Goal: Information Seeking & Learning: Learn about a topic

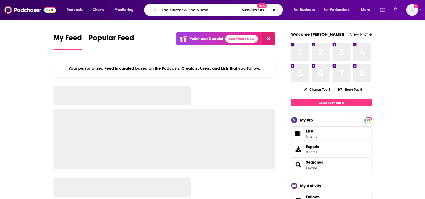
type input "The Doctor & The Nurse"
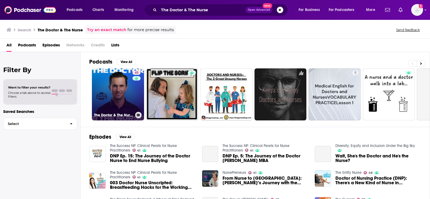
click at [113, 101] on link "45 The Doctor & The Nurse" at bounding box center [118, 95] width 52 height 52
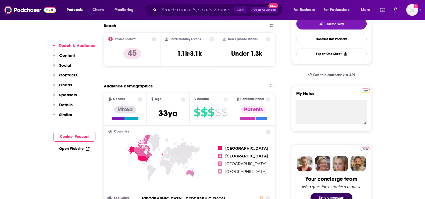
scroll to position [134, 0]
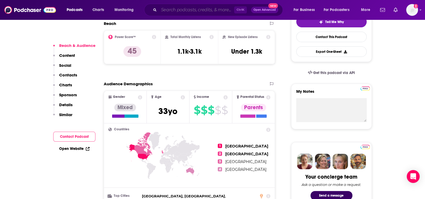
click at [177, 7] on input "Search podcasts, credits, & more..." at bounding box center [196, 10] width 75 height 9
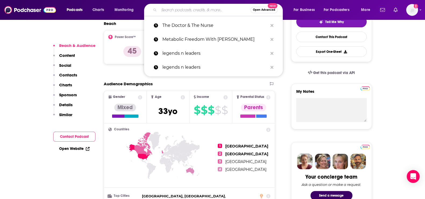
paste input "Fit Body, Happy Joints"
type input "Fit Body, Happy Joints"
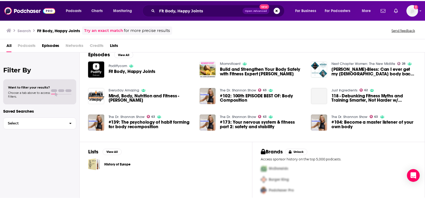
scroll to position [11, 0]
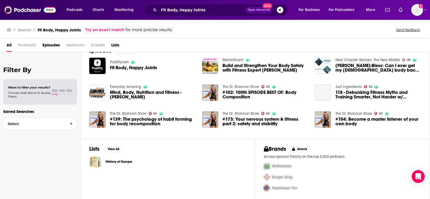
click at [121, 70] on div "Fit Body, Happy Joints" at bounding box center [133, 69] width 47 height 6
click at [121, 65] on div "Podiffycom Fit Body, Happy Joints" at bounding box center [133, 66] width 47 height 17
click at [126, 67] on span "Fit Body, Happy Joints" at bounding box center [133, 68] width 47 height 5
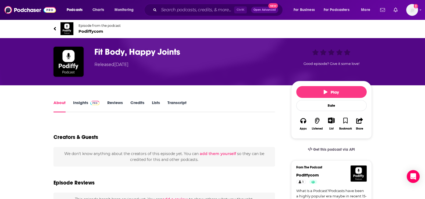
click at [80, 106] on link "Insights" at bounding box center [86, 106] width 27 height 12
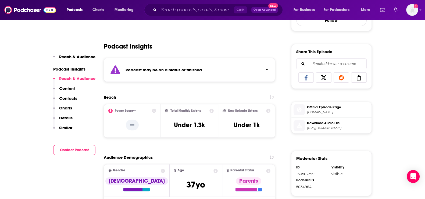
scroll to position [134, 0]
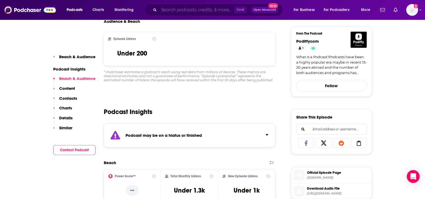
click at [218, 7] on input "Search podcasts, credits, & more..." at bounding box center [196, 10] width 75 height 9
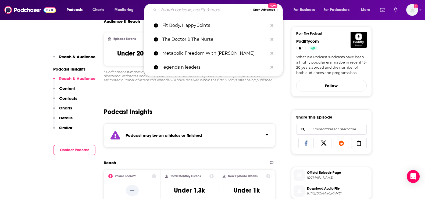
paste input "The Dr. Shannon Show"
type input "The Dr. Shannon Show"
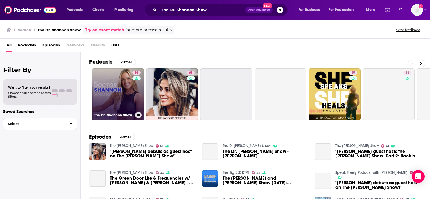
click at [131, 101] on link "63 The [PERSON_NAME] Show" at bounding box center [118, 95] width 52 height 52
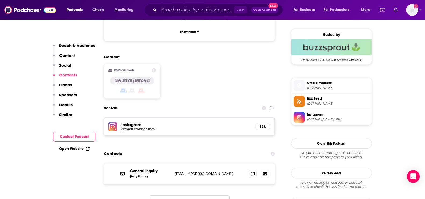
scroll to position [470, 0]
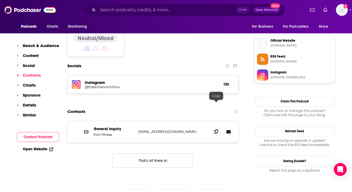
click at [217, 129] on icon at bounding box center [217, 131] width 4 height 4
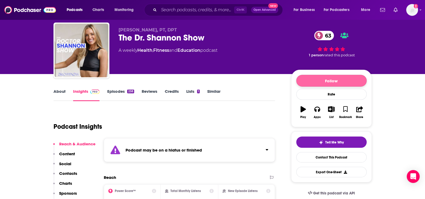
scroll to position [0, 0]
